Goal: Transaction & Acquisition: Purchase product/service

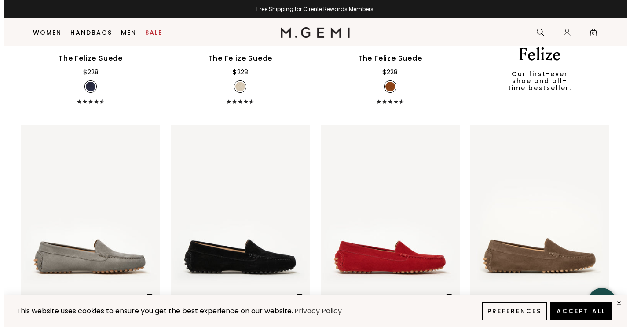
scroll to position [558, 0]
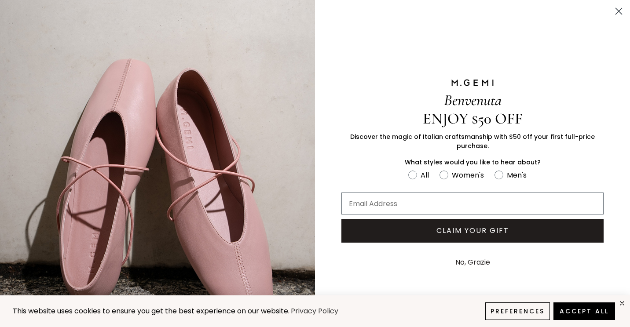
click at [614, 15] on circle "Close dialog" at bounding box center [618, 11] width 15 height 15
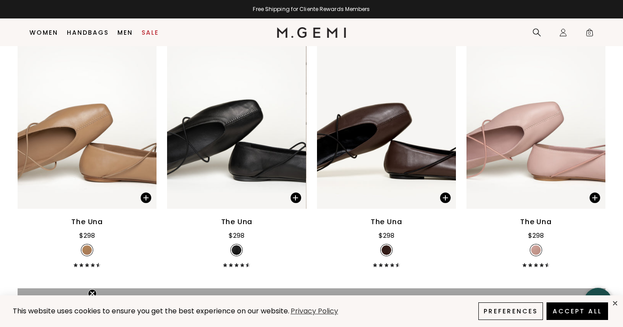
scroll to position [922, 0]
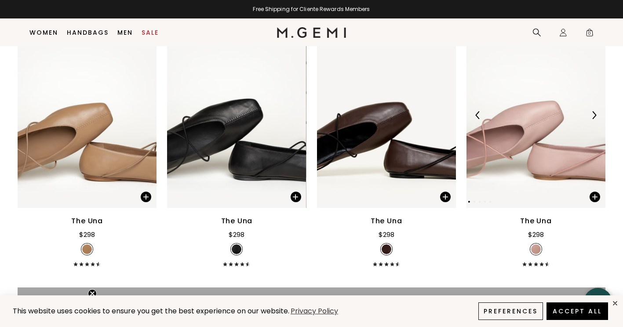
click at [592, 121] on div at bounding box center [594, 115] width 14 height 14
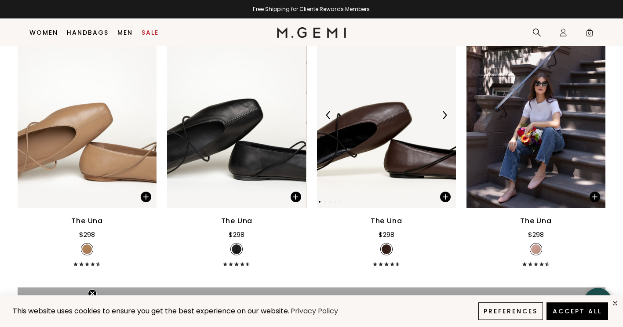
click at [439, 111] on div at bounding box center [445, 115] width 14 height 14
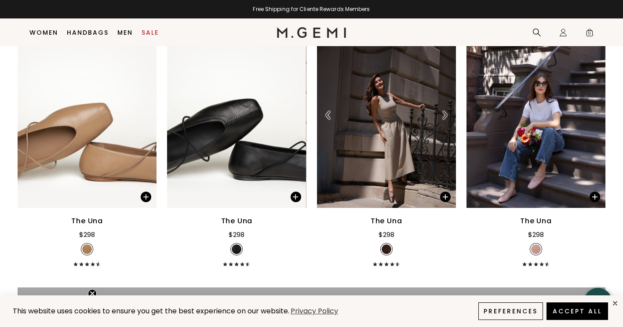
click at [440, 111] on div at bounding box center [445, 115] width 14 height 14
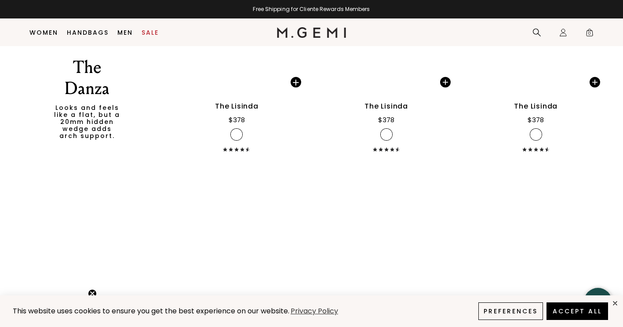
scroll to position [2466, 0]
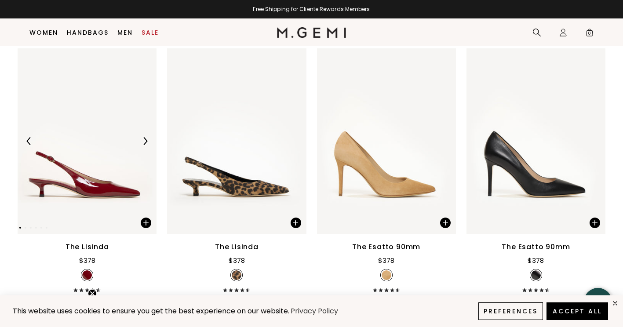
click at [155, 153] on img at bounding box center [87, 140] width 139 height 185
click at [150, 149] on img at bounding box center [87, 140] width 139 height 185
click at [141, 140] on img at bounding box center [145, 141] width 8 height 8
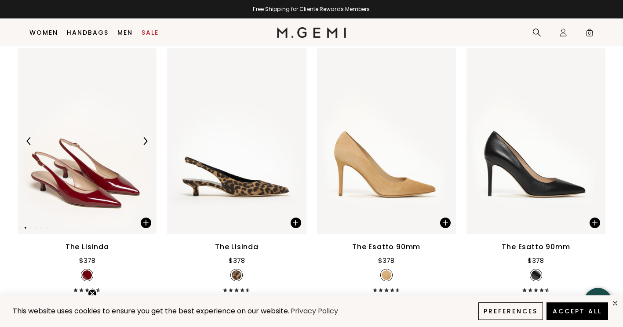
click at [141, 140] on img at bounding box center [145, 141] width 8 height 8
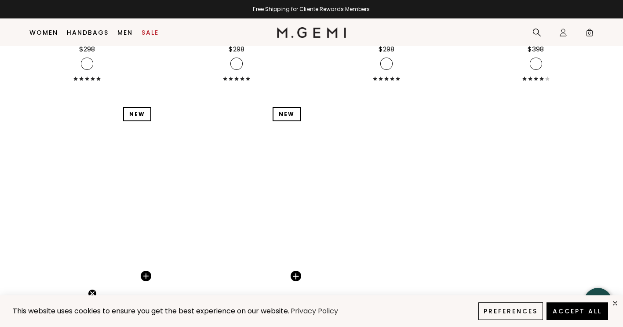
scroll to position [6104, 0]
